Goal: Task Accomplishment & Management: Complete application form

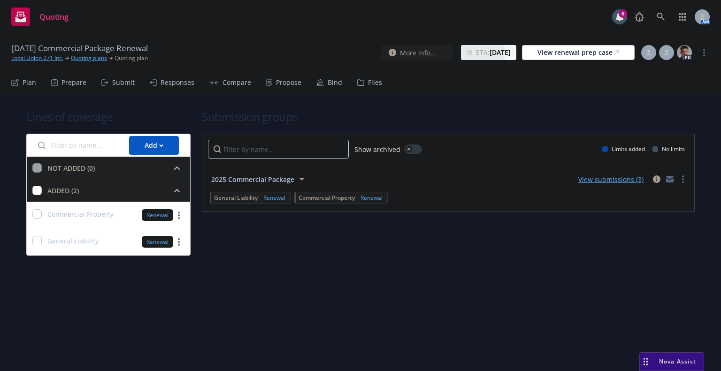
click at [116, 80] on div "Submit" at bounding box center [123, 83] width 23 height 8
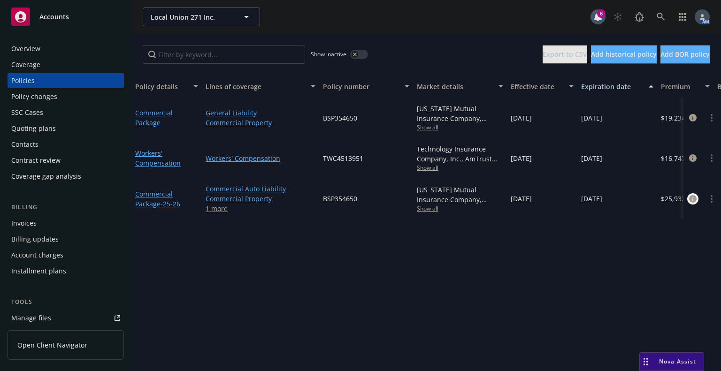
click at [691, 198] on icon "circleInformation" at bounding box center [693, 199] width 8 height 8
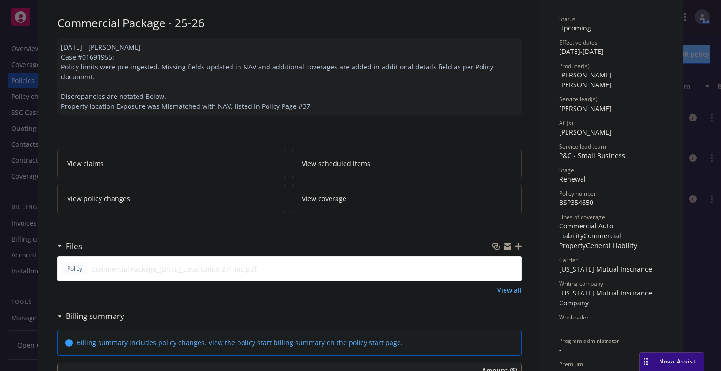
scroll to position [63, 0]
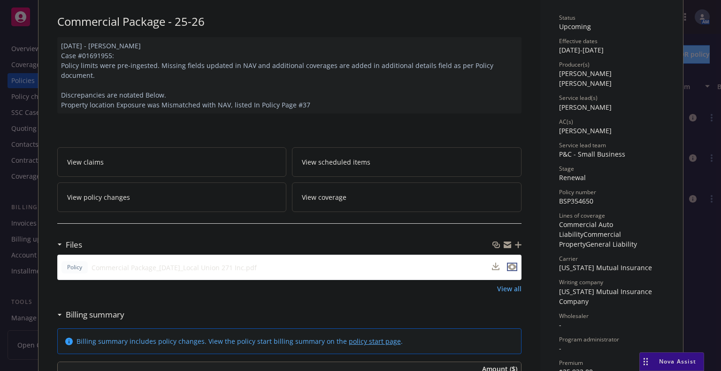
click at [509, 264] on icon "preview file" at bounding box center [512, 267] width 8 height 7
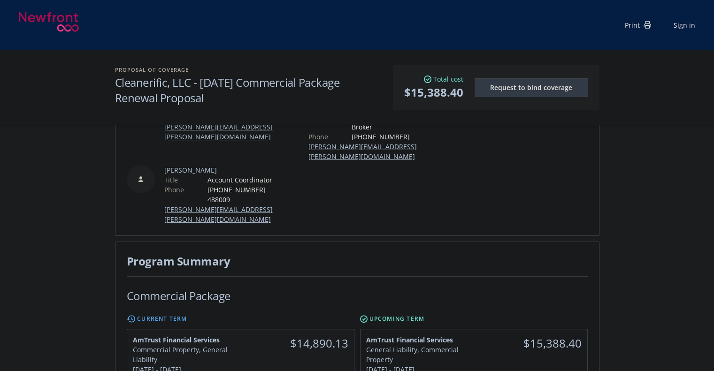
scroll to position [96, 0]
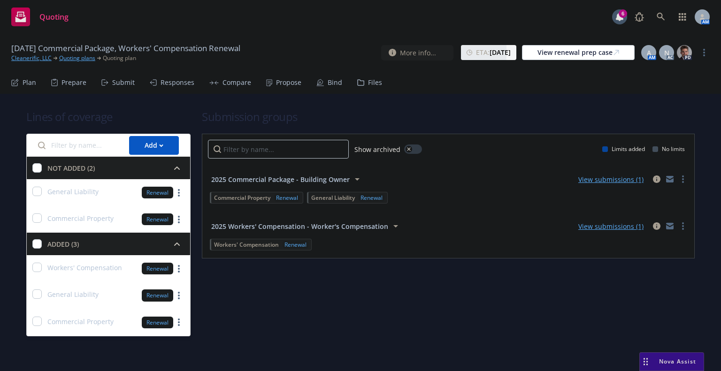
click at [123, 80] on div "Submit" at bounding box center [123, 83] width 23 height 8
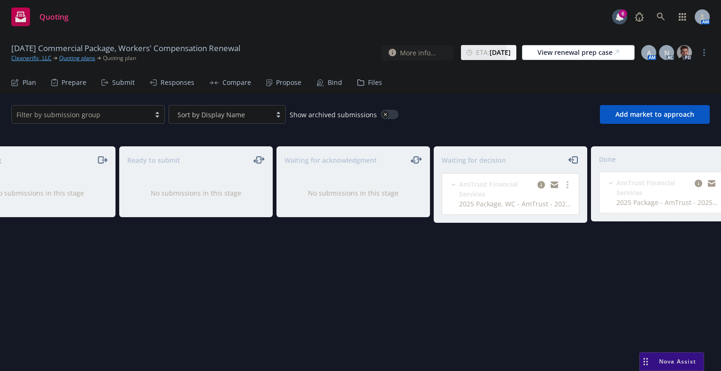
scroll to position [0, 49]
click at [539, 183] on icon "copy logging email" at bounding box center [542, 185] width 8 height 8
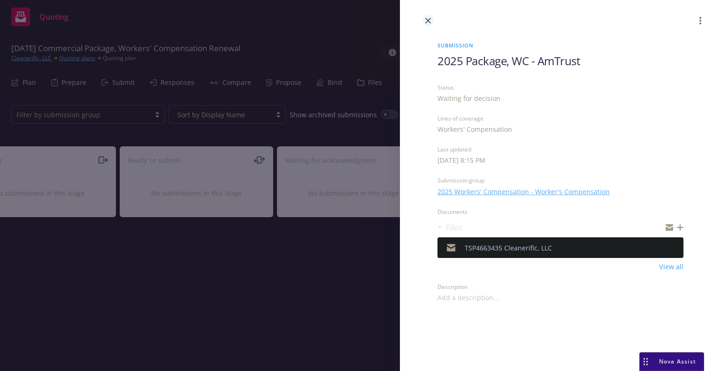
click at [428, 20] on icon "close" at bounding box center [428, 21] width 6 height 6
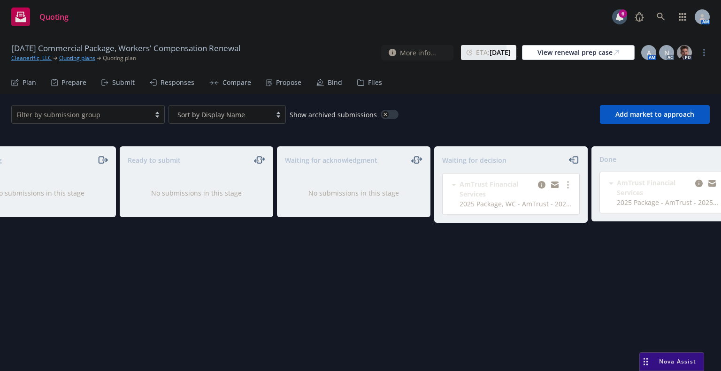
scroll to position [0, 84]
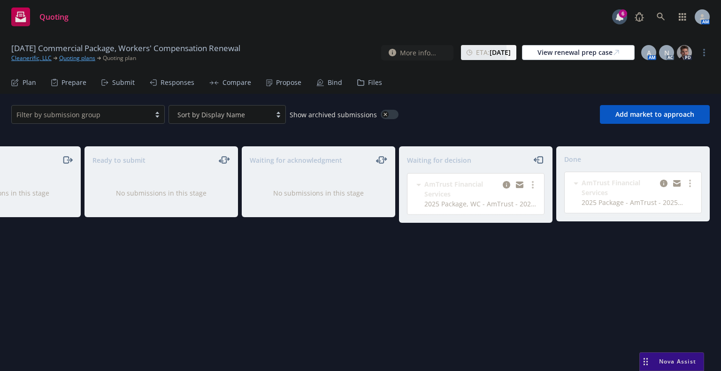
click at [285, 88] on div "Propose" at bounding box center [283, 82] width 35 height 23
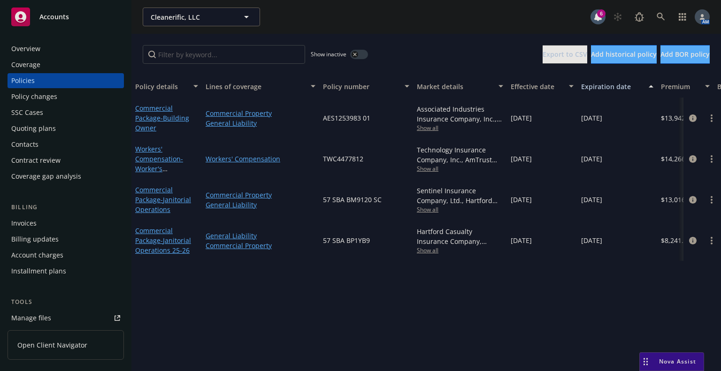
click at [428, 170] on span "Show all" at bounding box center [460, 169] width 86 height 8
click at [348, 161] on span "TWC4477812" at bounding box center [343, 159] width 40 height 10
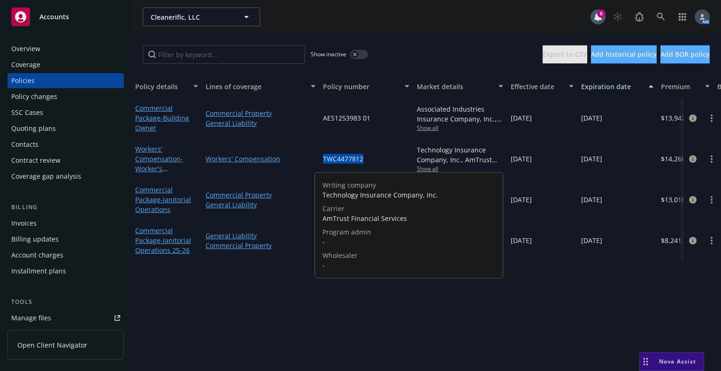
click at [348, 161] on span "TWC4477812" at bounding box center [343, 159] width 40 height 10
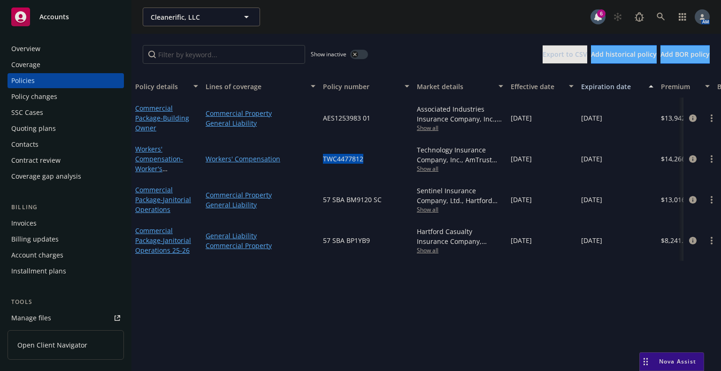
copy span "TWC4477812"
